Goal: Transaction & Acquisition: Obtain resource

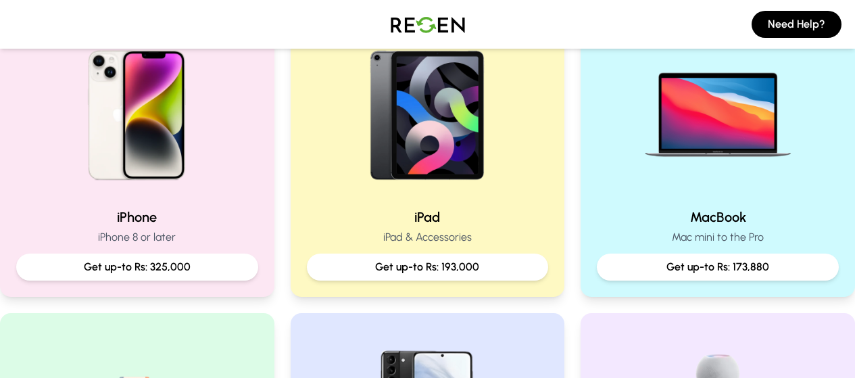
scroll to position [313, 0]
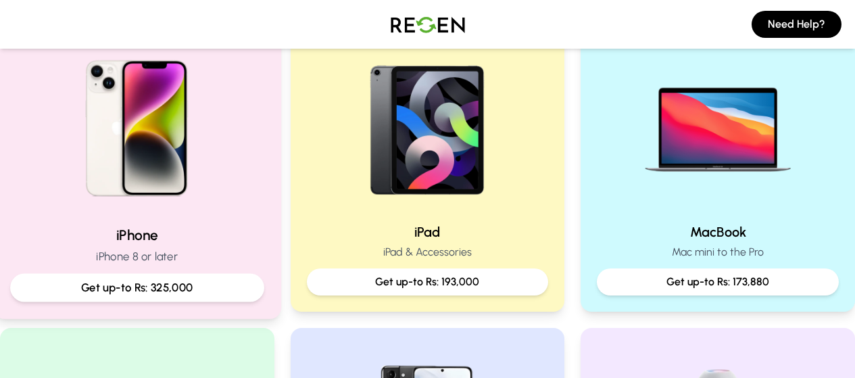
click at [140, 226] on h2 "iPhone" at bounding box center [137, 235] width 254 height 20
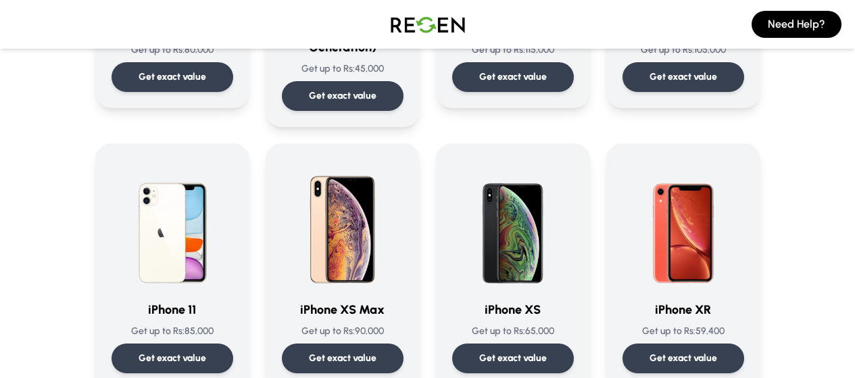
scroll to position [1376, 0]
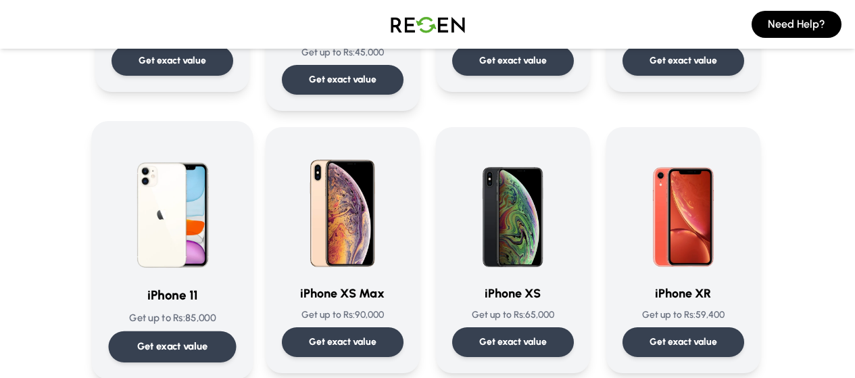
click at [120, 331] on div "Get exact value" at bounding box center [172, 346] width 128 height 31
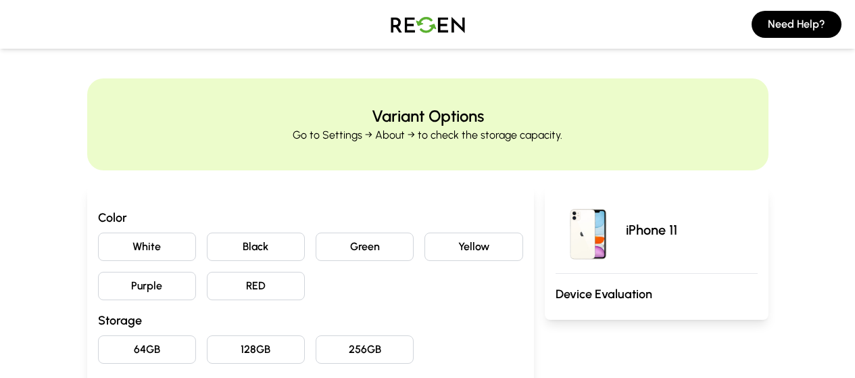
click at [222, 247] on button "Black" at bounding box center [256, 246] width 98 height 28
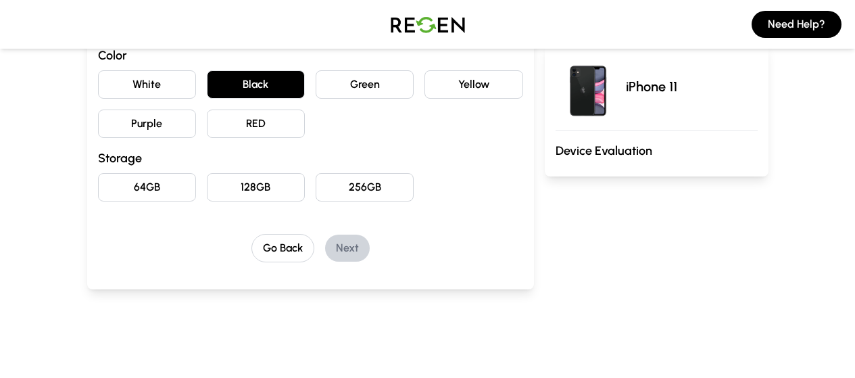
scroll to position [170, 0]
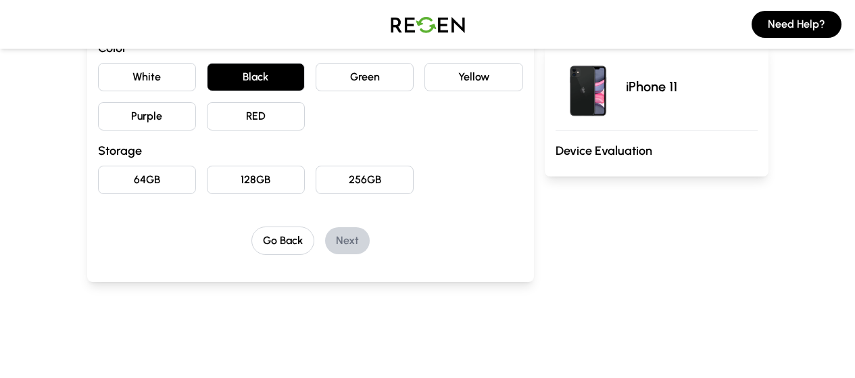
click at [260, 182] on button "128GB" at bounding box center [256, 180] width 98 height 28
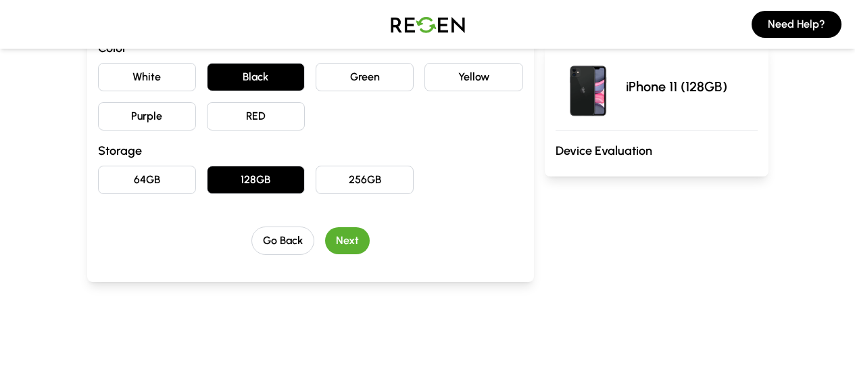
click at [328, 251] on button "Next" at bounding box center [347, 240] width 45 height 27
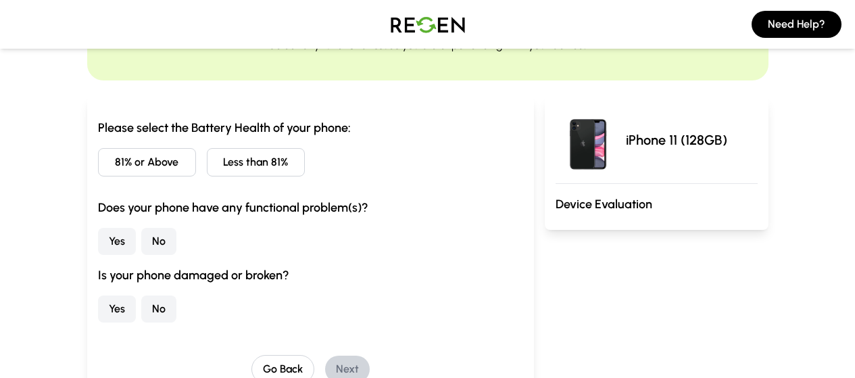
scroll to position [68, 0]
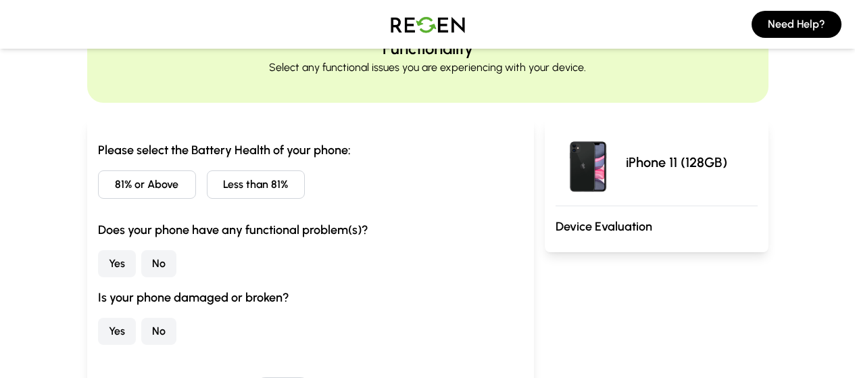
click at [98, 193] on button "81% or Above" at bounding box center [147, 184] width 98 height 28
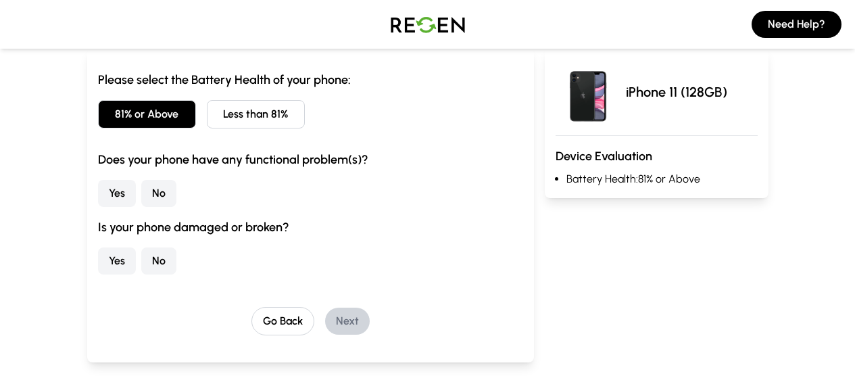
scroll to position [147, 0]
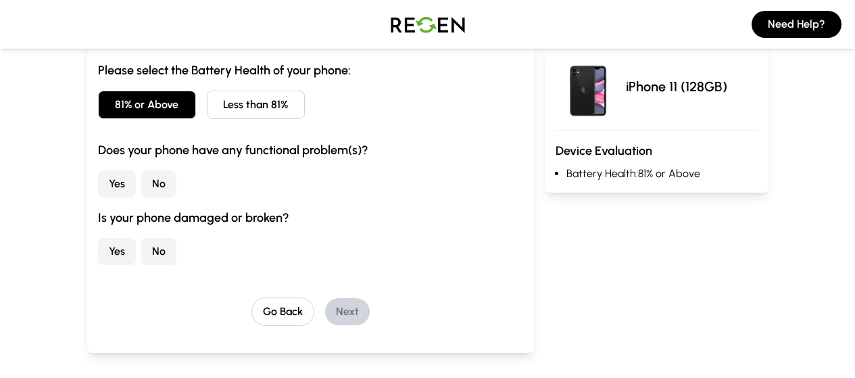
click at [141, 186] on button "No" at bounding box center [158, 183] width 35 height 27
click at [141, 258] on button "No" at bounding box center [158, 251] width 35 height 27
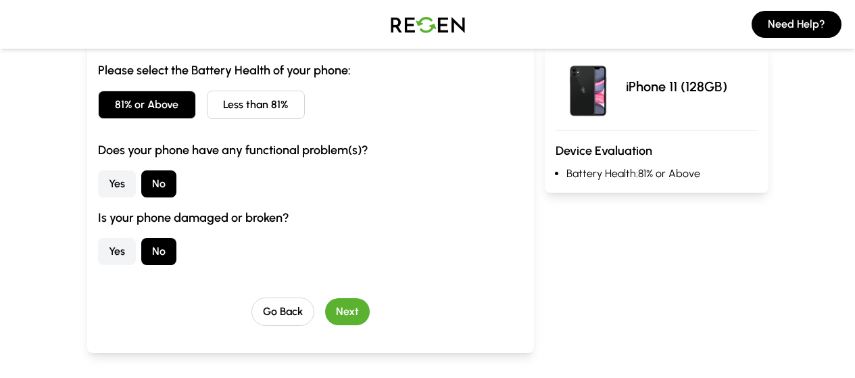
click at [332, 317] on button "Next" at bounding box center [347, 311] width 45 height 27
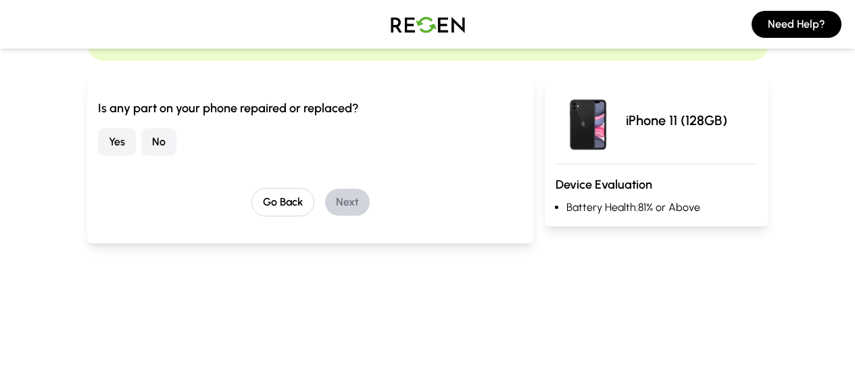
scroll to position [71, 0]
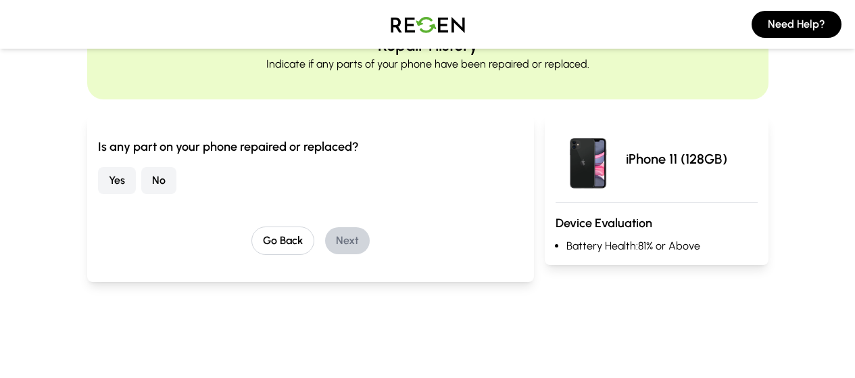
click at [141, 180] on button "No" at bounding box center [158, 180] width 35 height 27
click at [325, 235] on button "Next" at bounding box center [347, 240] width 45 height 27
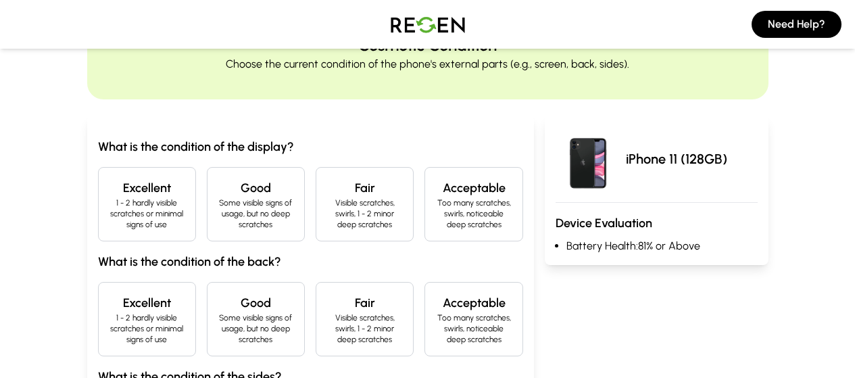
click at [109, 198] on p "1 - 2 hardly visible scratches or minimal signs of use" at bounding box center [146, 213] width 75 height 32
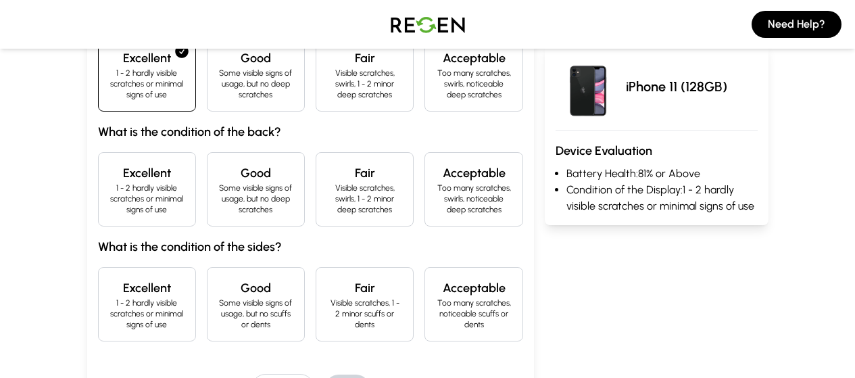
scroll to position [210, 0]
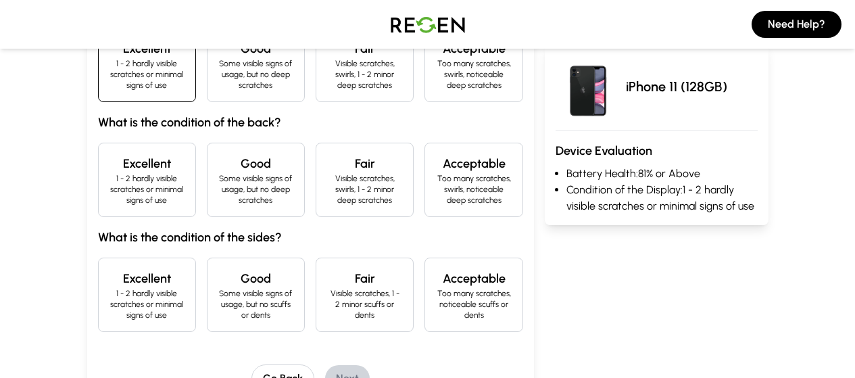
click at [109, 155] on h4 "Excellent" at bounding box center [146, 163] width 75 height 19
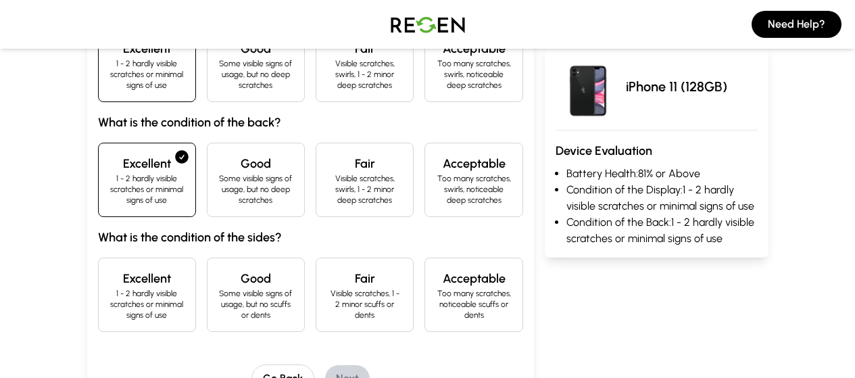
click at [109, 269] on h4 "Excellent" at bounding box center [146, 278] width 75 height 19
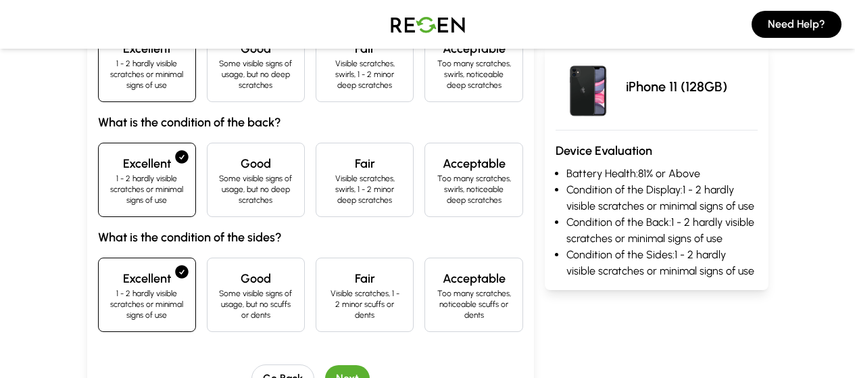
click at [325, 365] on button "Next" at bounding box center [347, 378] width 45 height 27
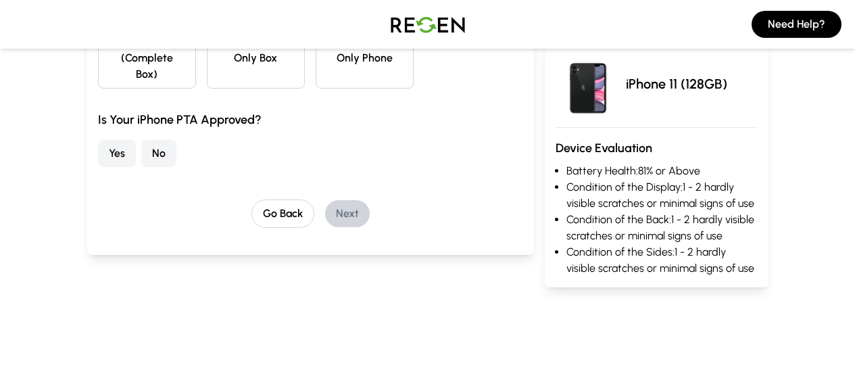
scroll to position [61, 0]
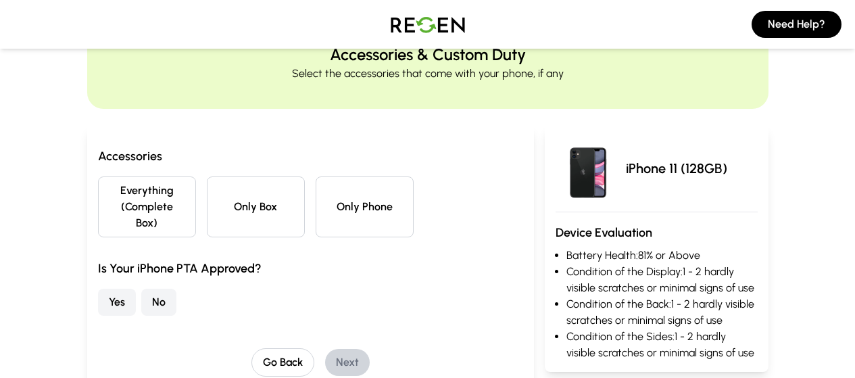
click at [207, 199] on button "Only Box" at bounding box center [256, 206] width 98 height 61
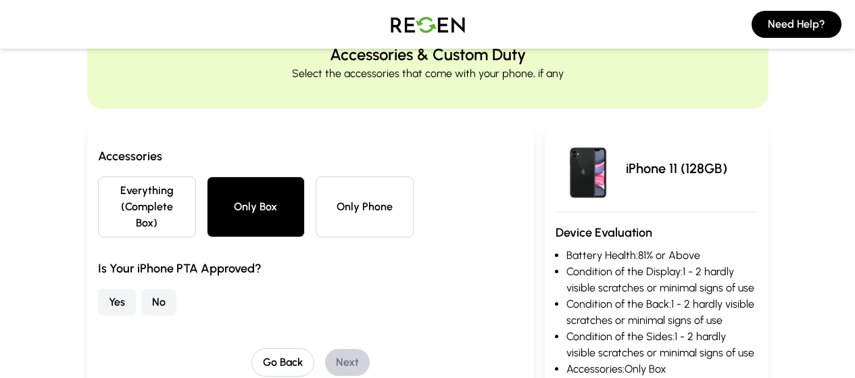
click at [108, 197] on button "Everything (Complete Box)" at bounding box center [147, 206] width 98 height 61
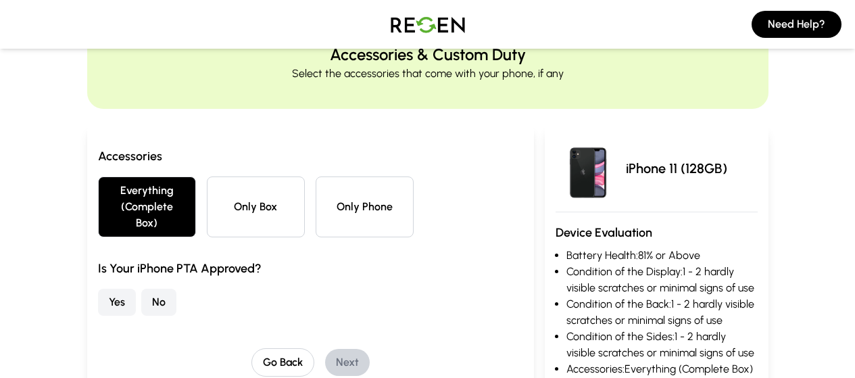
click at [207, 204] on button "Only Box" at bounding box center [256, 206] width 98 height 61
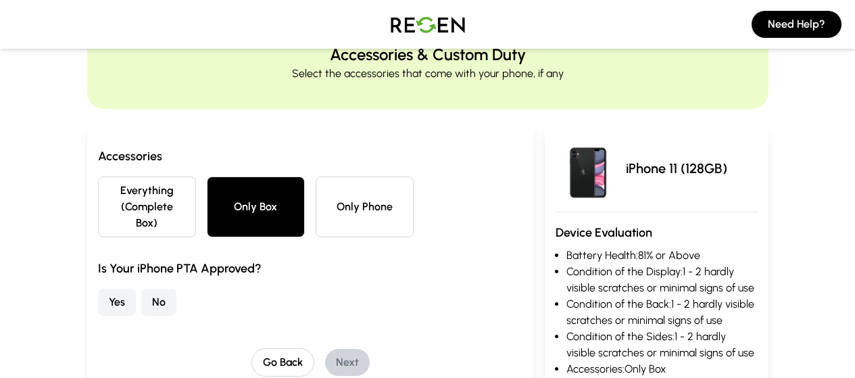
click at [98, 289] on button "Yes" at bounding box center [117, 302] width 38 height 27
click at [325, 349] on button "Next" at bounding box center [347, 362] width 45 height 27
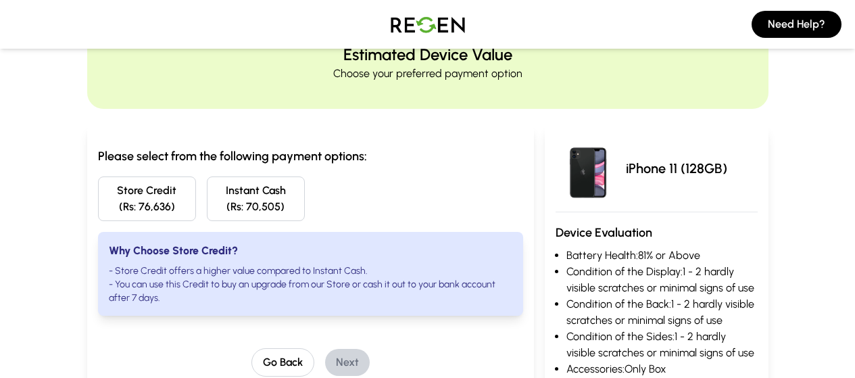
click at [220, 195] on button "Instant Cash (Rs: 70,505)" at bounding box center [256, 198] width 98 height 45
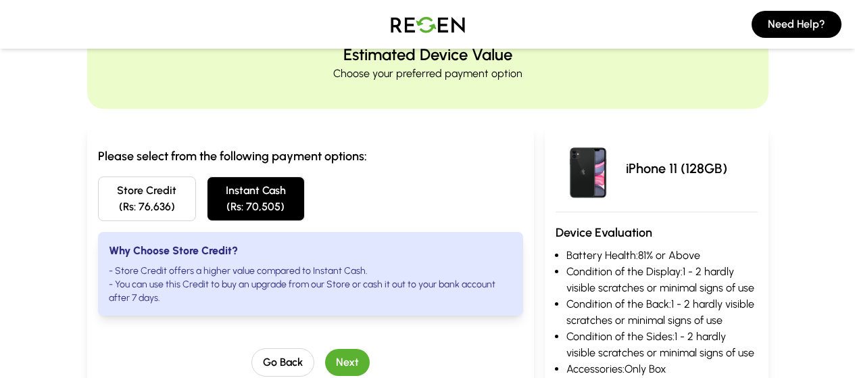
click at [328, 349] on button "Next" at bounding box center [347, 362] width 45 height 27
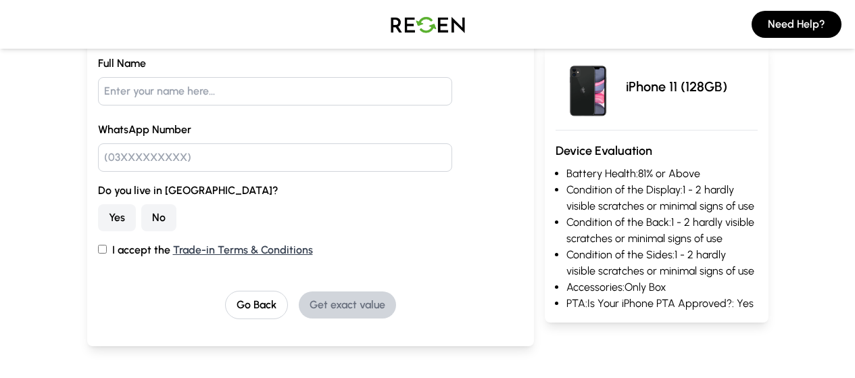
scroll to position [101, 0]
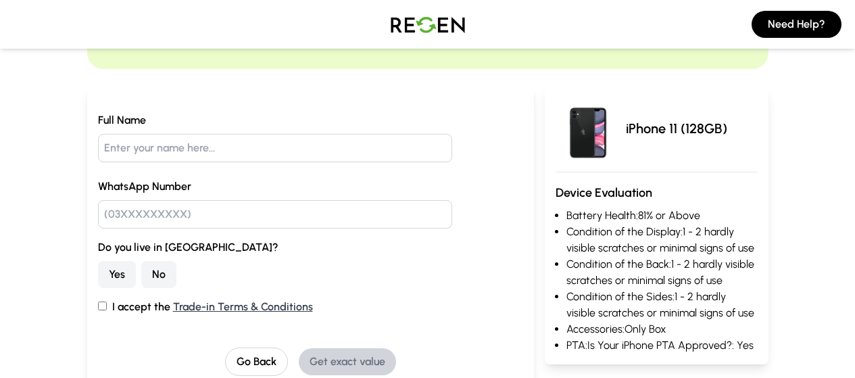
click at [141, 270] on button "No" at bounding box center [158, 274] width 35 height 27
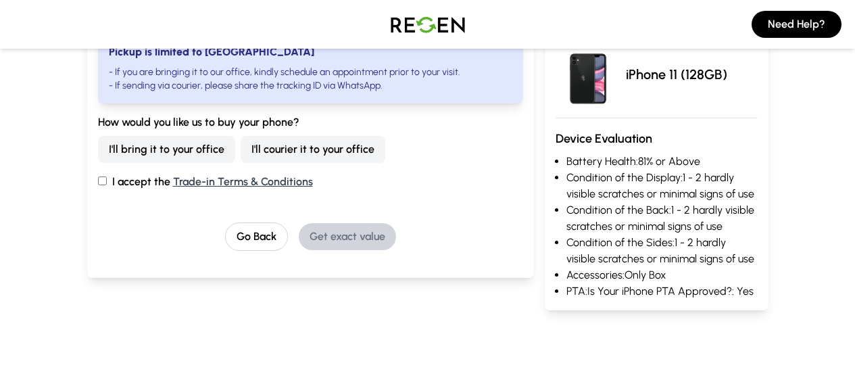
scroll to position [414, 0]
